Goal: Navigation & Orientation: Find specific page/section

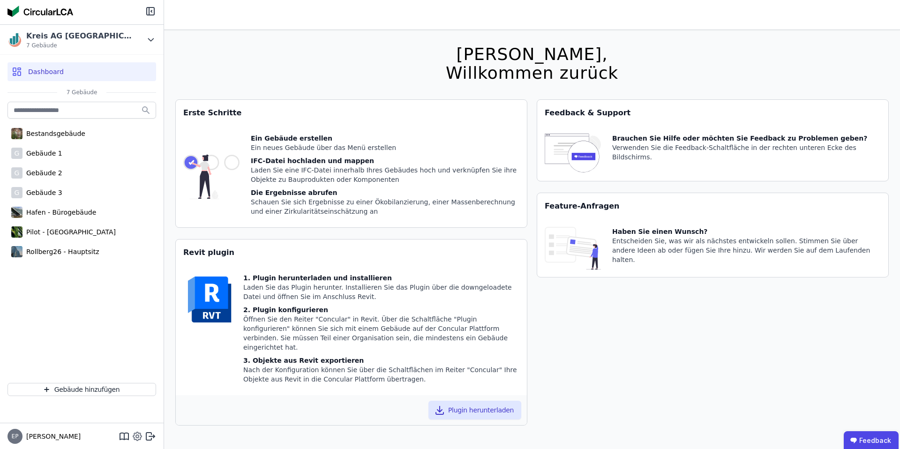
click at [137, 437] on icon at bounding box center [137, 436] width 11 height 11
select select "*"
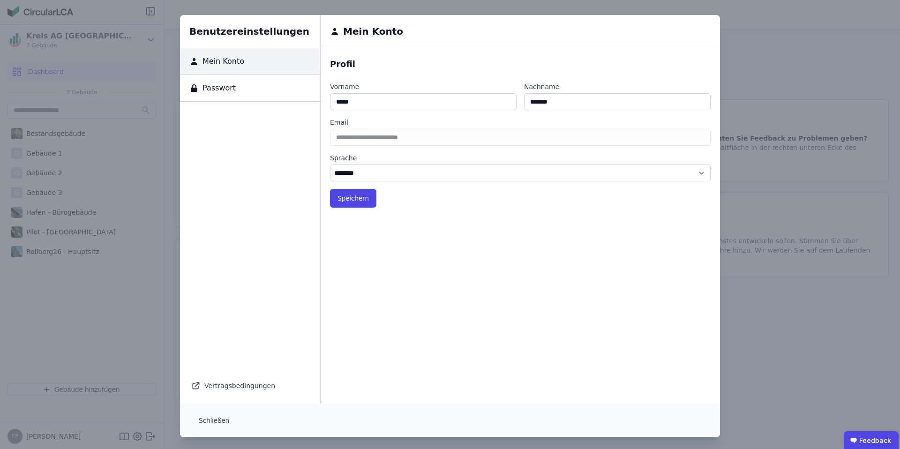
click at [235, 383] on div "Vertragsbedingungen" at bounding box center [250, 385] width 118 height 13
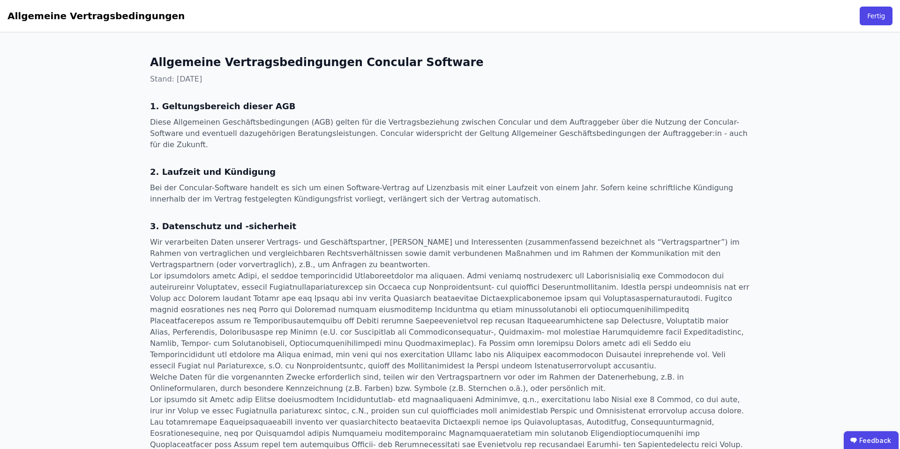
select select "*"
